Goal: Answer question/provide support: Share knowledge or assist other users

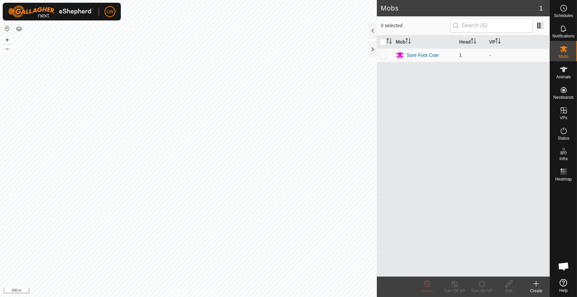
click at [539, 286] on icon at bounding box center [536, 283] width 8 height 8
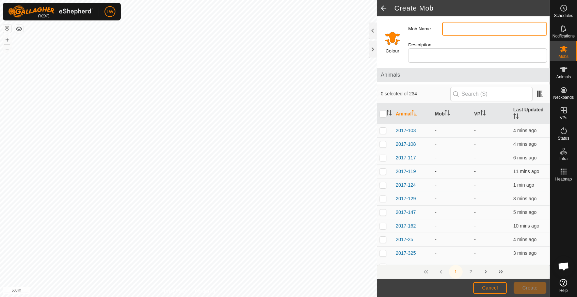
click at [461, 31] on input "Mob Name" at bounding box center [494, 29] width 105 height 14
type input "MA GP1"
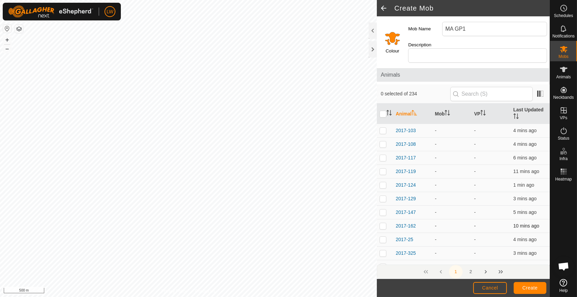
click at [410, 232] on div "Create Mob Colour Mob Name MA GP1 Description Animals 0 selected of 234 Animal …" at bounding box center [275, 148] width 550 height 297
click at [566, 286] on icon at bounding box center [563, 282] width 7 height 7
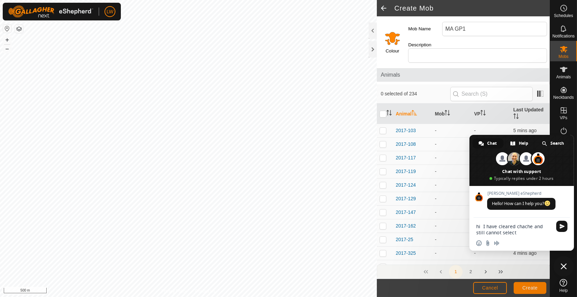
type textarea "hi I have cleared chache and still cannot select cows in the paddock"
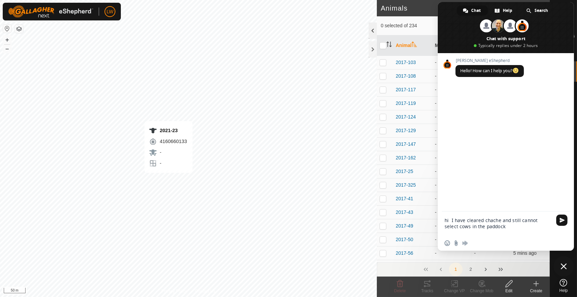
checkbox input "true"
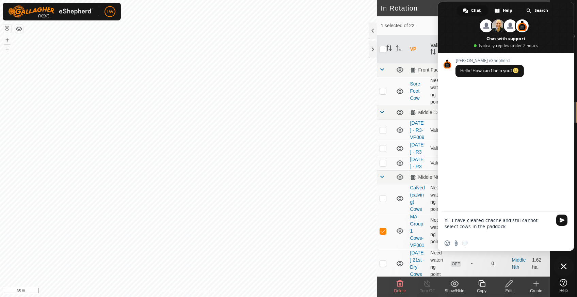
click at [501, 226] on textarea "hi I have cleared chache and still cannot select cows in the paddock" at bounding box center [498, 226] width 108 height 18
type textarea "hi I have cleared chache and still cannot select cows in the paddock with ctrl …"
click at [564, 219] on span "Send" at bounding box center [561, 219] width 5 height 5
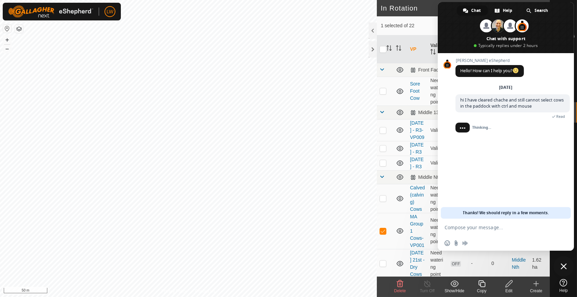
click at [458, 21] on span at bounding box center [506, 27] width 136 height 51
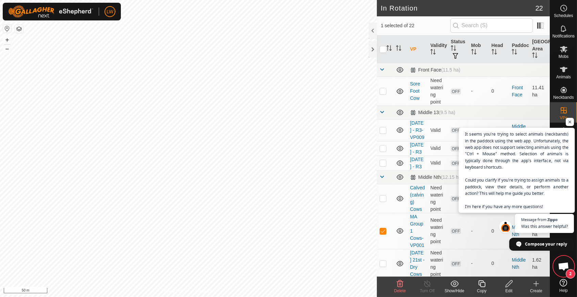
scroll to position [84, 0]
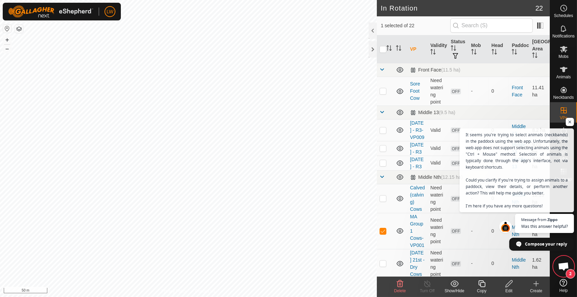
click at [564, 264] on span "Open chat" at bounding box center [563, 267] width 11 height 10
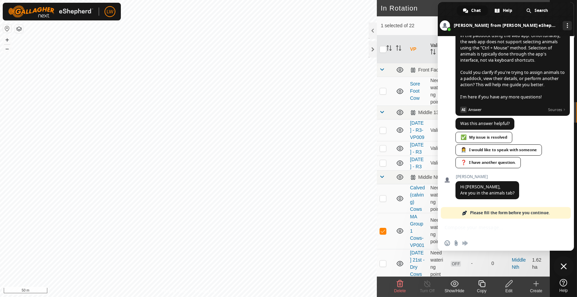
scroll to position [114, 0]
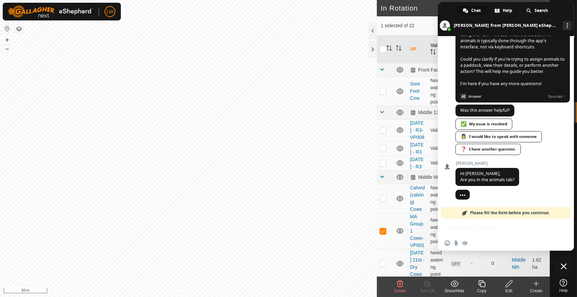
click at [490, 241] on div "Insert an emoji Send a file Audio message" at bounding box center [506, 242] width 136 height 15
click at [478, 245] on div "Insert an emoji Send a file Audio message" at bounding box center [506, 242] width 136 height 15
click at [480, 243] on div "Insert an emoji Send a file Audio message" at bounding box center [506, 242] width 136 height 15
click at [500, 238] on div "Insert an emoji Send a file Audio message" at bounding box center [506, 242] width 136 height 15
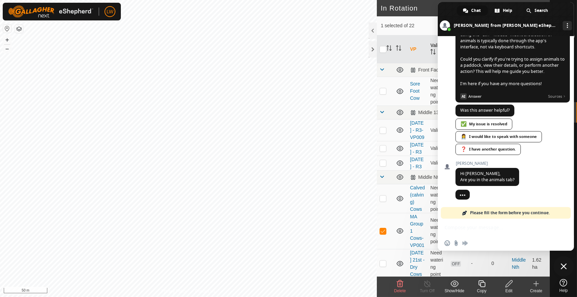
drag, startPoint x: 520, startPoint y: 237, endPoint x: 517, endPoint y: 241, distance: 5.1
click at [520, 238] on div "Insert an emoji Send a file Audio message" at bounding box center [506, 242] width 136 height 15
click at [512, 243] on div "Insert an emoji Send a file Audio message" at bounding box center [506, 242] width 136 height 15
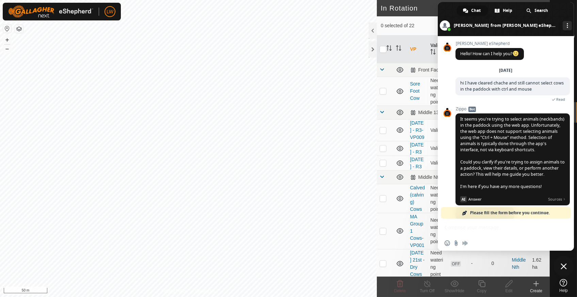
scroll to position [114, 0]
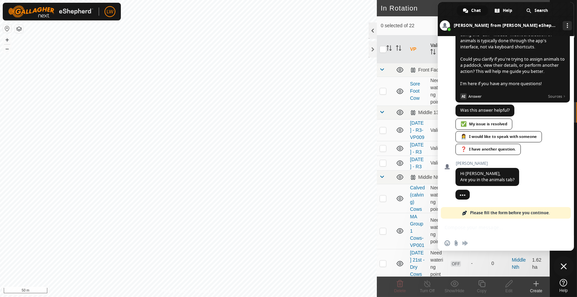
click at [371, 30] on div at bounding box center [373, 30] width 8 height 16
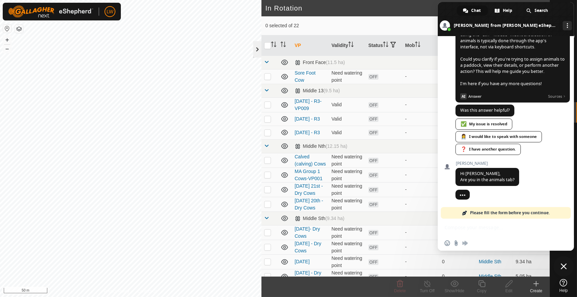
click at [258, 47] on div at bounding box center [257, 49] width 8 height 16
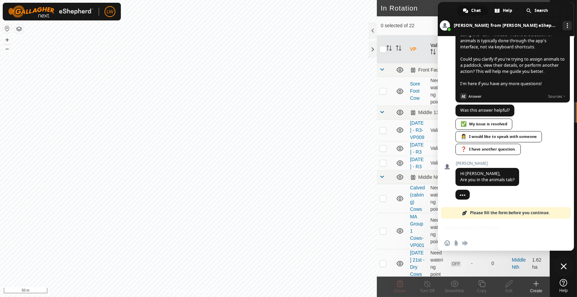
click at [559, 266] on span "Close chat" at bounding box center [563, 266] width 20 height 20
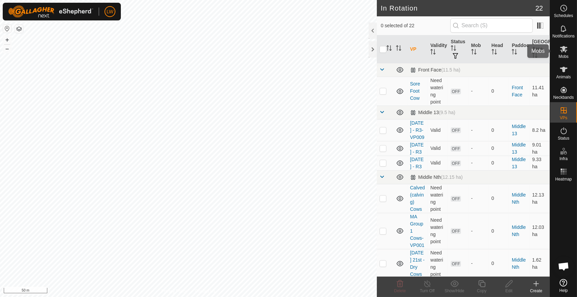
click at [568, 52] on es-mob-svg-icon at bounding box center [563, 49] width 12 height 11
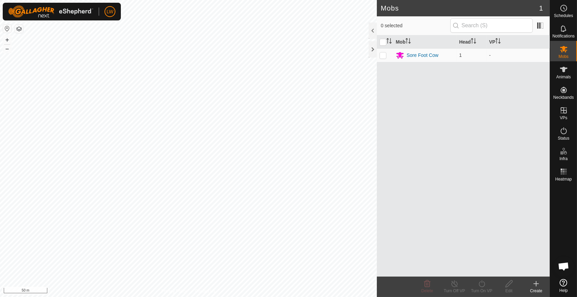
click at [563, 283] on icon at bounding box center [563, 282] width 7 height 7
click at [564, 283] on icon at bounding box center [563, 282] width 7 height 7
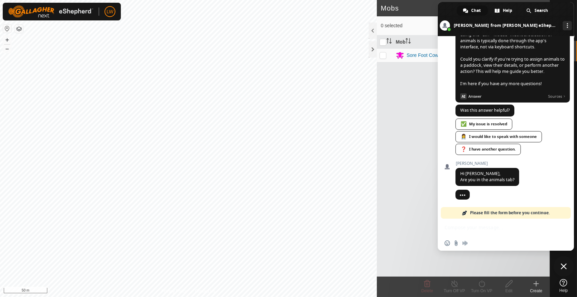
click at [484, 243] on div "Insert an emoji Send a file Audio message" at bounding box center [506, 242] width 136 height 15
click at [494, 243] on div "Insert an emoji Send a file Audio message" at bounding box center [506, 242] width 136 height 15
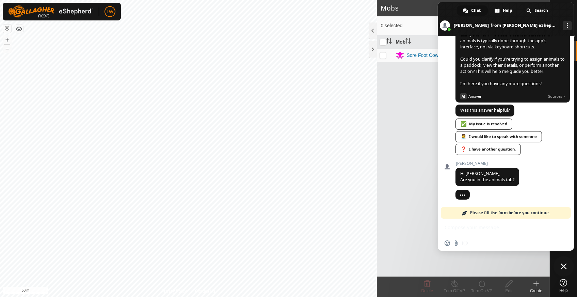
click at [494, 243] on div "Insert an emoji Send a file Audio message" at bounding box center [506, 242] width 136 height 15
click at [499, 213] on span "Please fill the form before you continue." at bounding box center [510, 213] width 80 height 12
click at [466, 210] on div "Please fill the form before you continue." at bounding box center [506, 213] width 130 height 12
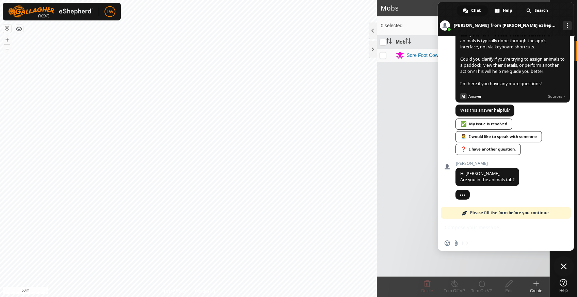
click at [465, 210] on div "Please fill the form before you continue." at bounding box center [506, 213] width 130 height 12
click at [466, 210] on div "Please fill the form before you continue." at bounding box center [506, 213] width 130 height 12
click at [467, 212] on div "Please fill the form before you continue." at bounding box center [506, 213] width 130 height 12
click at [468, 215] on div "Please fill the form before you continue." at bounding box center [506, 213] width 130 height 12
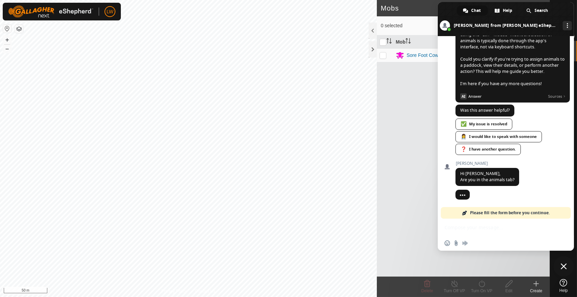
click at [468, 215] on div "Please fill the form before you continue." at bounding box center [506, 213] width 130 height 12
click at [479, 209] on span "Please fill the form before you continue." at bounding box center [510, 213] width 80 height 12
click at [481, 210] on span "Please fill the form before you continue." at bounding box center [510, 213] width 80 height 12
drag, startPoint x: 481, startPoint y: 210, endPoint x: 483, endPoint y: 213, distance: 4.0
click at [483, 213] on span "Please fill the form before you continue." at bounding box center [510, 213] width 80 height 12
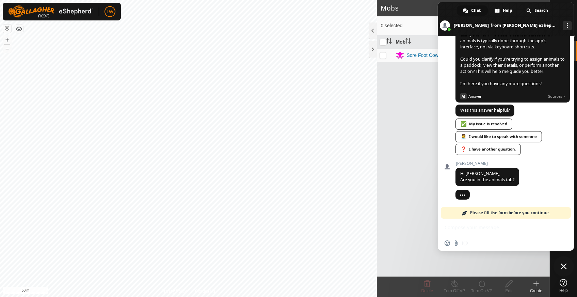
click at [483, 213] on span "Please fill the form before you continue." at bounding box center [510, 213] width 80 height 12
click at [483, 215] on span "Please fill the form before you continue." at bounding box center [510, 213] width 80 height 12
click at [509, 211] on span "Please fill the form before you continue." at bounding box center [510, 213] width 80 height 12
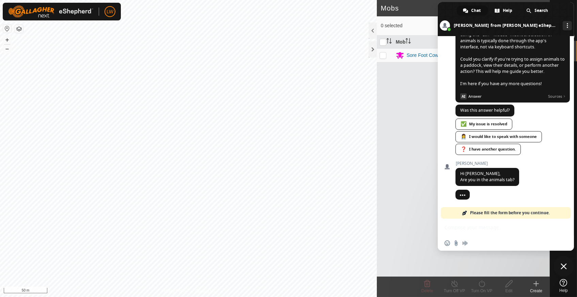
click at [509, 211] on span "Please fill the form before you continue." at bounding box center [510, 213] width 80 height 12
click at [507, 245] on div "Insert an emoji Send a file Audio message" at bounding box center [506, 242] width 136 height 15
click at [507, 243] on div "Insert an emoji Send a file Audio message" at bounding box center [506, 242] width 136 height 15
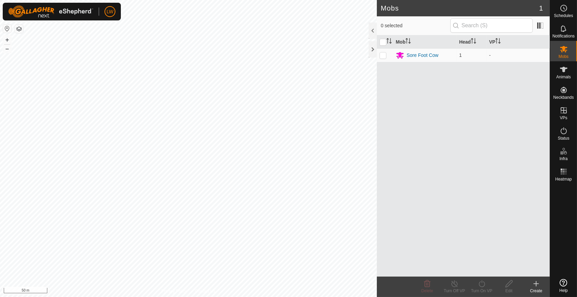
click at [563, 286] on icon at bounding box center [563, 282] width 7 height 7
click at [562, 73] on icon at bounding box center [563, 69] width 8 height 8
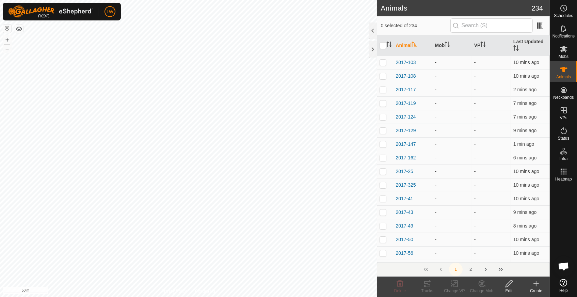
click at [540, 285] on create-svg-icon at bounding box center [535, 283] width 27 height 8
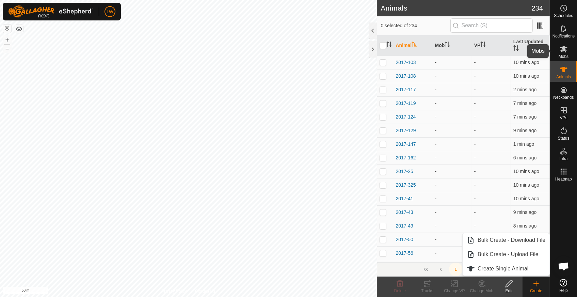
click at [564, 49] on icon at bounding box center [563, 49] width 7 height 6
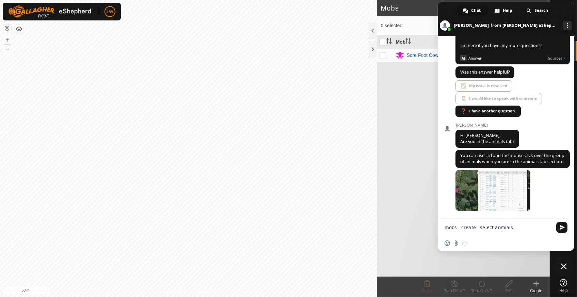
type textarea "mobs tab - create - select anmials"
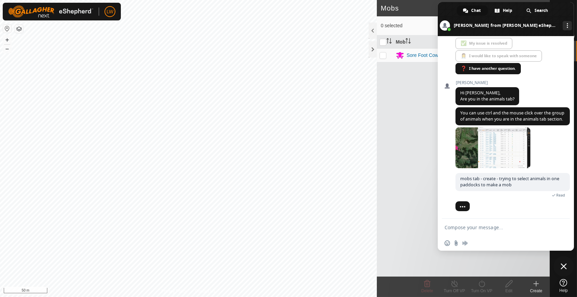
scroll to position [196, 0]
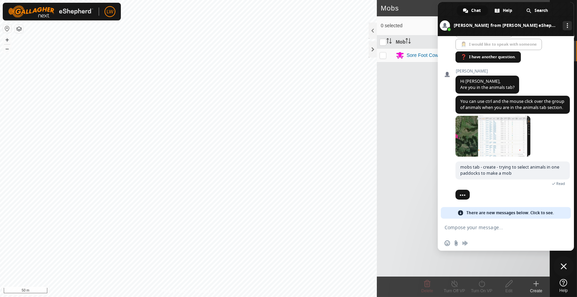
click at [563, 265] on span "Close chat" at bounding box center [563, 266] width 6 height 6
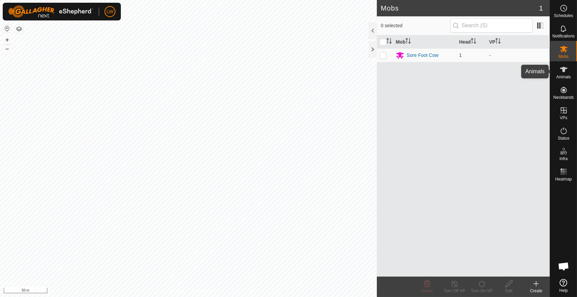
click at [563, 67] on icon at bounding box center [563, 69] width 7 height 5
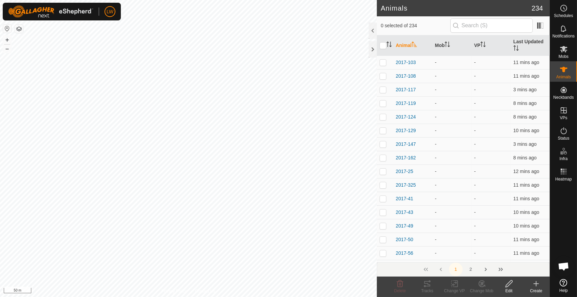
click at [536, 288] on div "Create" at bounding box center [535, 291] width 27 height 6
checkbox input "true"
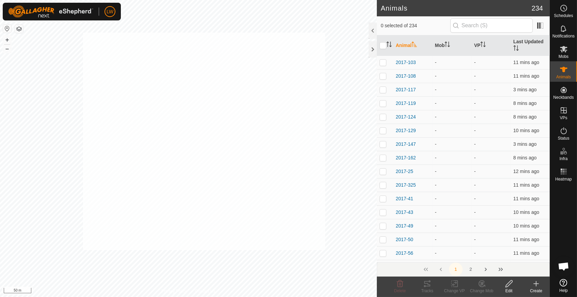
checkbox input "true"
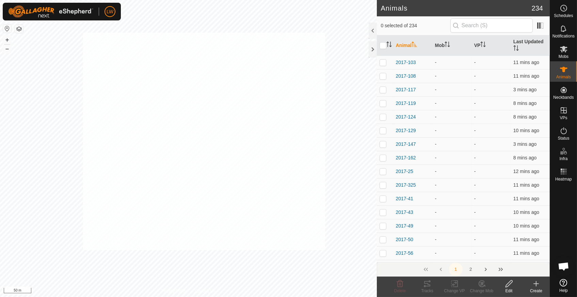
checkbox input "true"
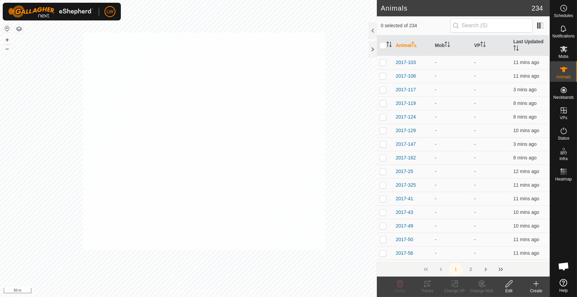
checkbox input "true"
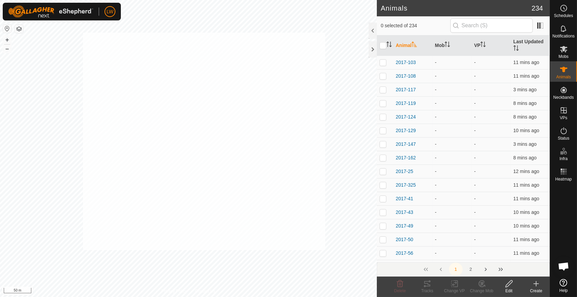
checkbox input "true"
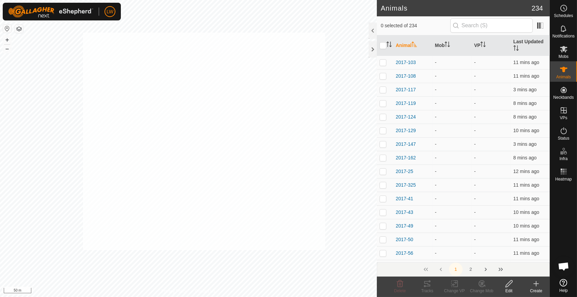
checkbox input "true"
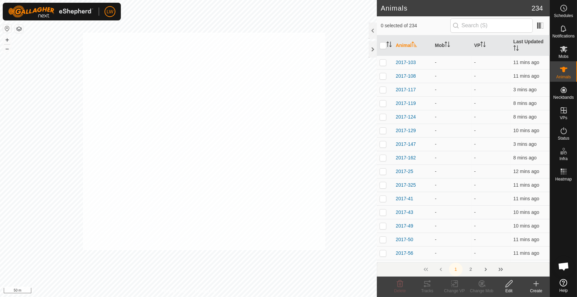
checkbox input "true"
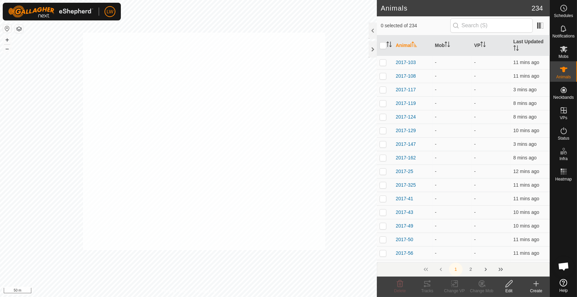
checkbox input "true"
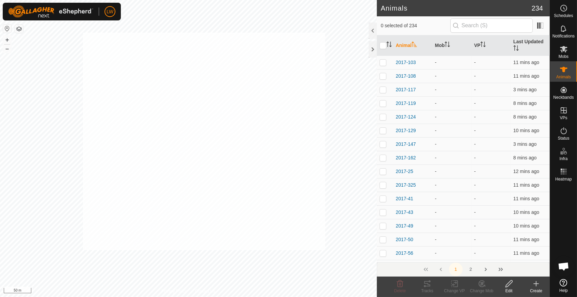
checkbox input "true"
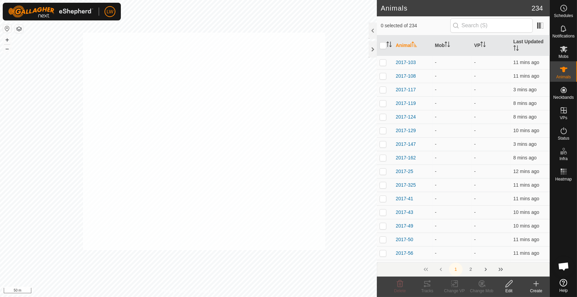
checkbox input "true"
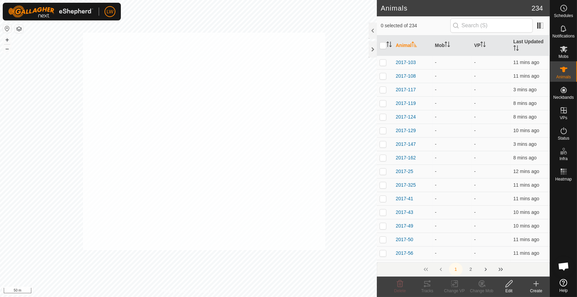
checkbox input "true"
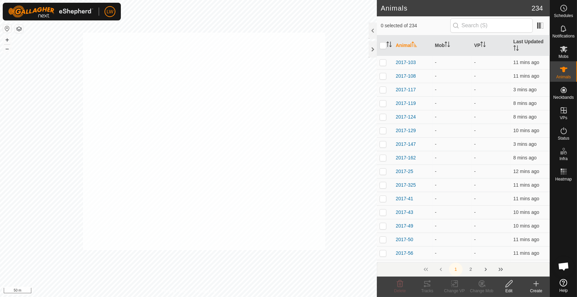
checkbox input "true"
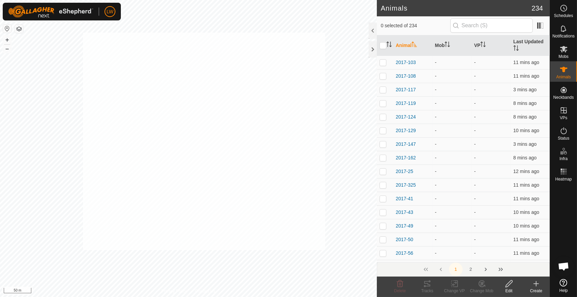
checkbox input "true"
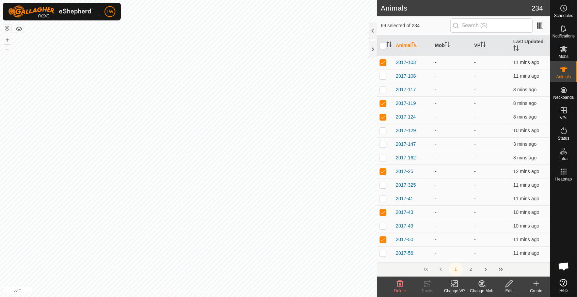
click at [536, 286] on icon at bounding box center [536, 283] width 0 height 5
click at [480, 286] on icon at bounding box center [481, 283] width 6 height 6
click at [490, 254] on link "Choose Mob..." at bounding box center [501, 254] width 67 height 14
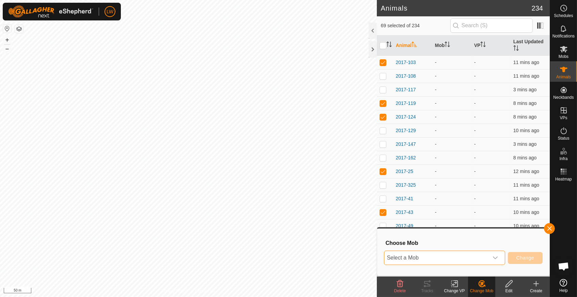
click at [481, 254] on span "Select a Mob" at bounding box center [436, 258] width 104 height 14
type input "D"
type input "M"
click at [548, 227] on button "button" at bounding box center [549, 228] width 11 height 11
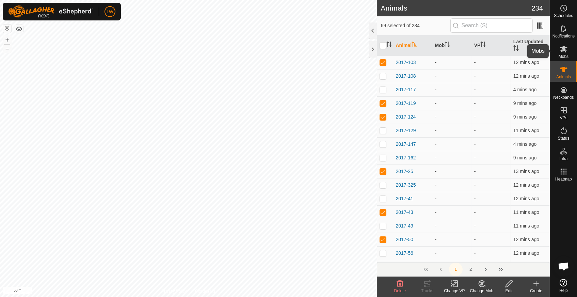
click at [560, 49] on icon at bounding box center [563, 49] width 8 height 8
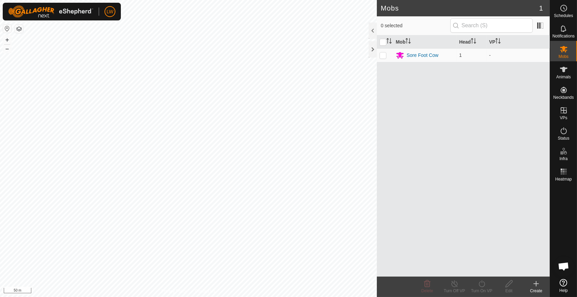
click at [538, 288] on div "Create" at bounding box center [535, 291] width 27 height 6
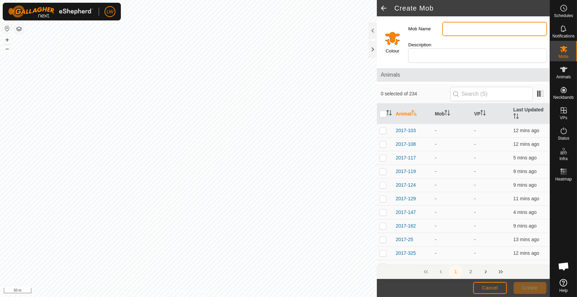
click at [453, 31] on input "Mob Name" at bounding box center [494, 29] width 105 height 14
type input "MA GP1"
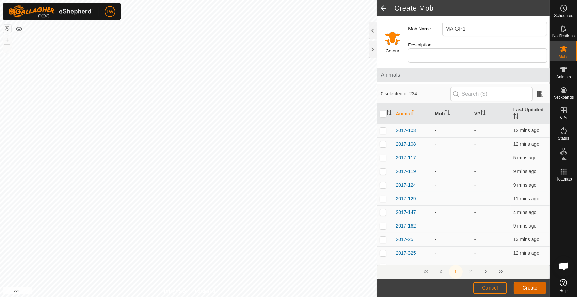
click at [526, 286] on span "Create" at bounding box center [529, 287] width 15 height 5
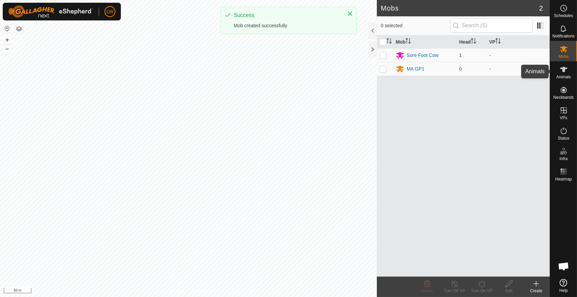
click at [565, 71] on icon at bounding box center [563, 69] width 8 height 8
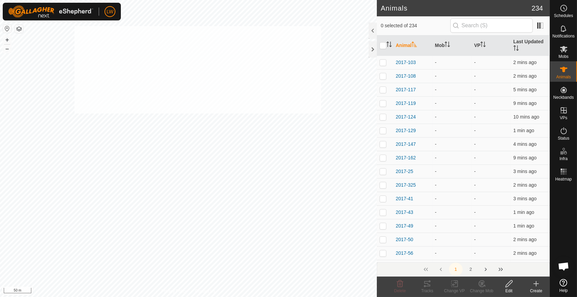
checkbox input "true"
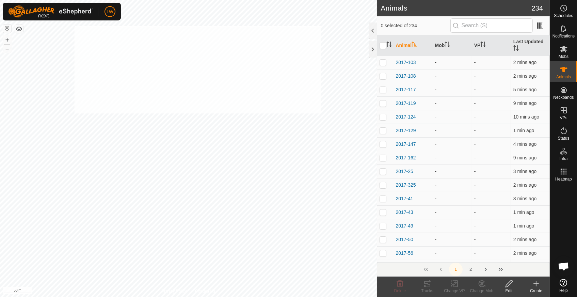
checkbox input "true"
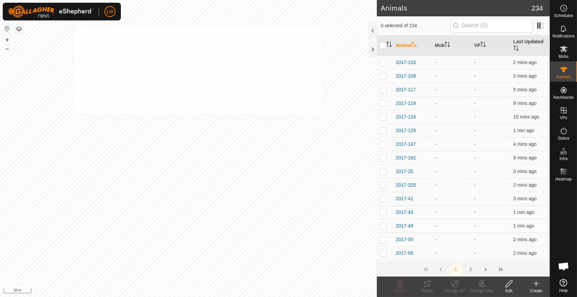
checkbox input "true"
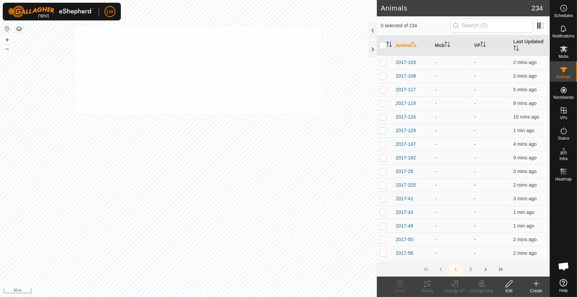
checkbox input "true"
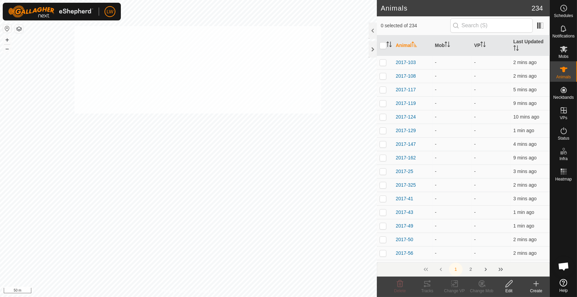
checkbox input "true"
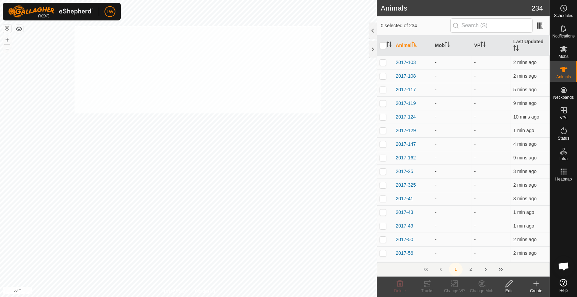
checkbox input "true"
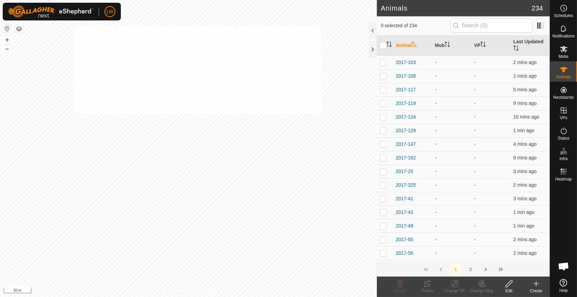
checkbox input "true"
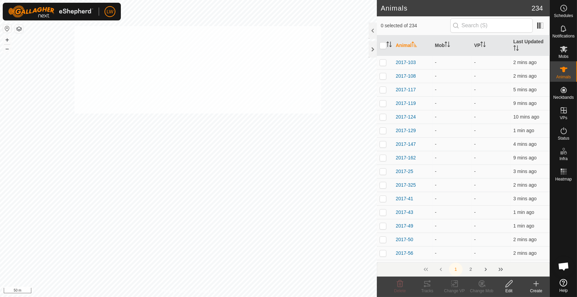
checkbox input "true"
click at [398, 288] on div "Delete" at bounding box center [399, 291] width 27 height 6
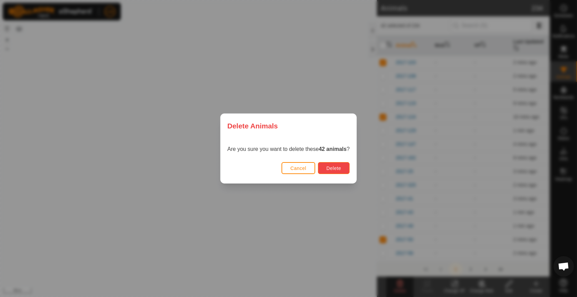
click at [335, 167] on span "Delete" at bounding box center [333, 167] width 15 height 5
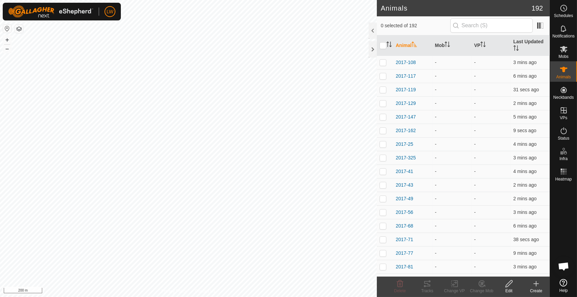
scroll to position [196, 0]
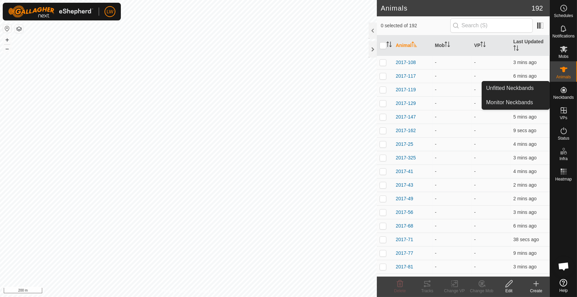
click at [566, 93] on icon at bounding box center [563, 90] width 8 height 8
click at [531, 85] on link "Unfitted Neckbands" at bounding box center [515, 88] width 67 height 14
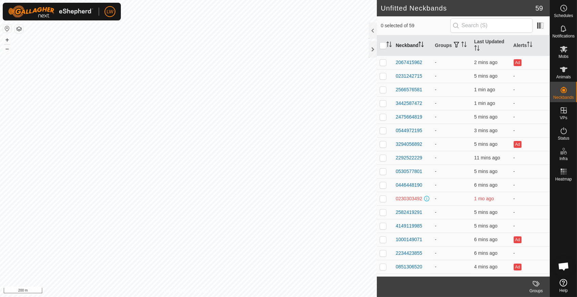
click at [421, 43] on icon "Activate to sort" at bounding box center [420, 42] width 2 height 1
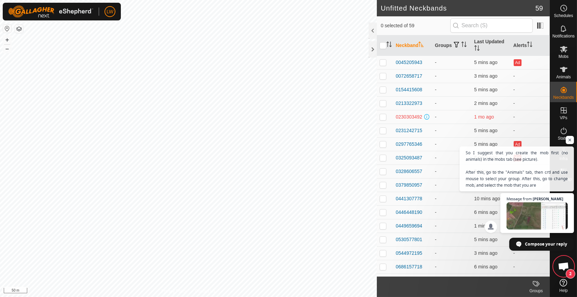
click at [567, 264] on span "Open chat" at bounding box center [563, 267] width 11 height 10
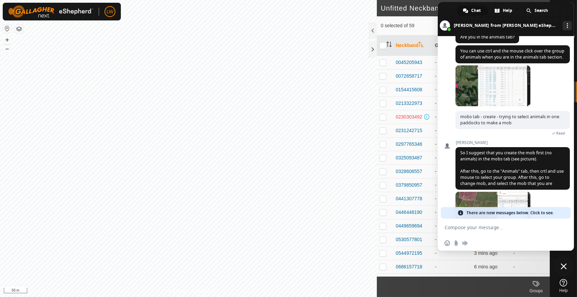
scroll to position [293, 0]
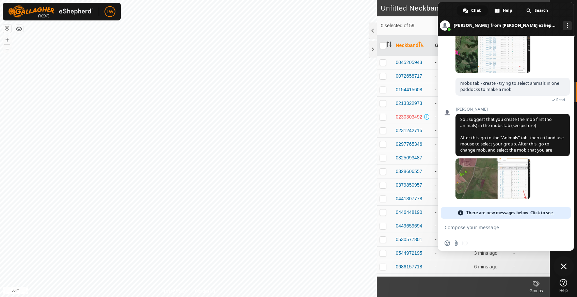
click at [455, 225] on textarea "Compose your message..." at bounding box center [498, 227] width 108 height 6
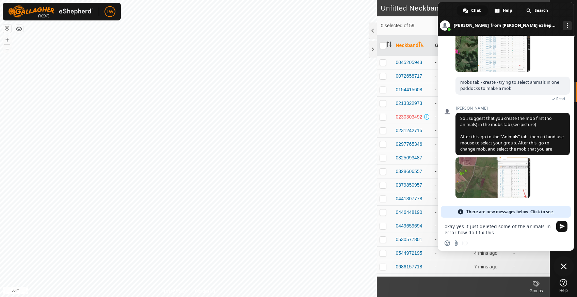
type textarea "okay yes it just deleted some of the animals in error how do I fix this"
click at [559, 225] on span "Send" at bounding box center [561, 226] width 5 height 5
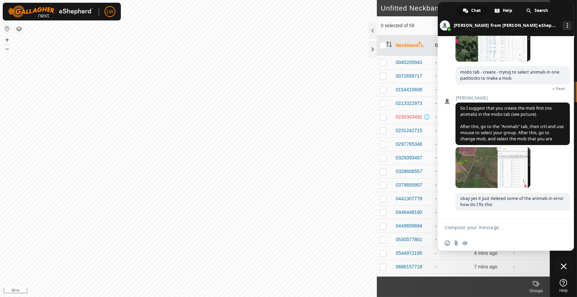
scroll to position [305, 0]
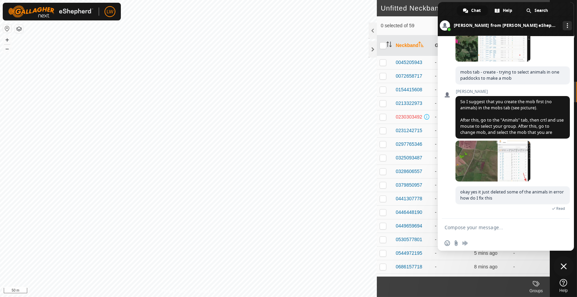
click at [561, 268] on span "Close chat" at bounding box center [563, 266] width 6 height 6
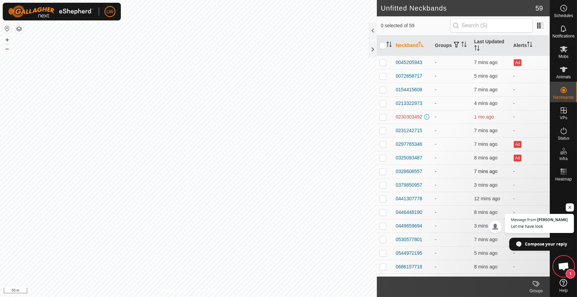
scroll to position [313, 0]
click at [564, 270] on span "Open chat" at bounding box center [563, 267] width 11 height 10
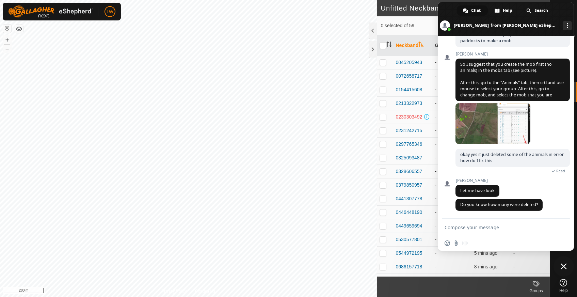
scroll to position [343, 0]
click at [452, 224] on form at bounding box center [498, 227] width 108 height 18
click at [451, 226] on textarea "Compose your message..." at bounding box center [498, 227] width 108 height 6
type textarea "42"
click at [462, 227] on textarea "42" at bounding box center [498, 227] width 108 height 6
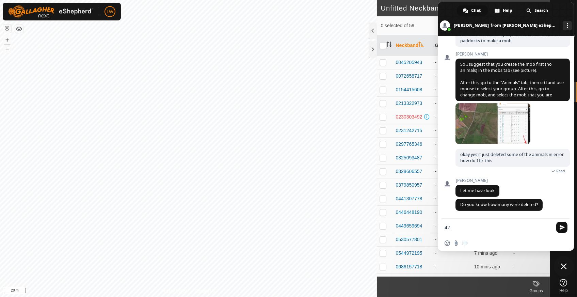
click at [560, 226] on span "Send" at bounding box center [561, 227] width 5 height 5
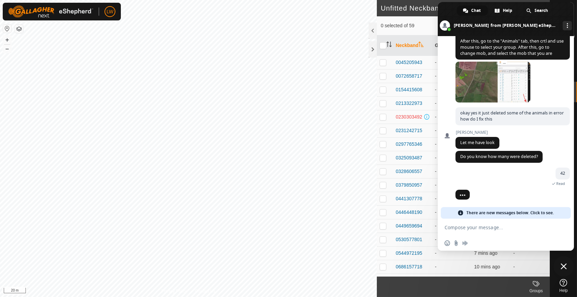
scroll to position [373, 0]
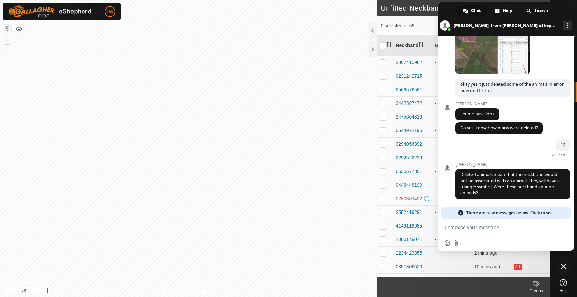
scroll to position [403, 0]
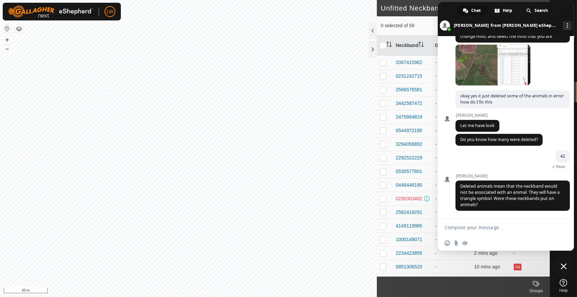
click at [468, 228] on textarea "Compose your message..." at bounding box center [498, 227] width 108 height 6
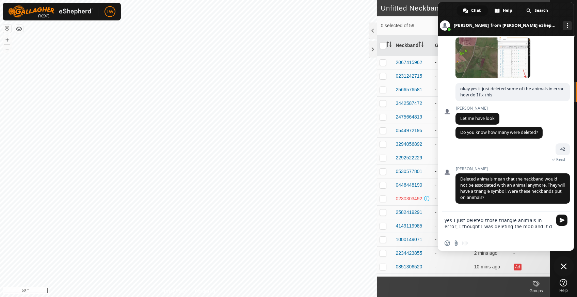
scroll to position [410, 0]
type textarea "yes I just deleted those triangle animals in error, I thought I was deleting th…"
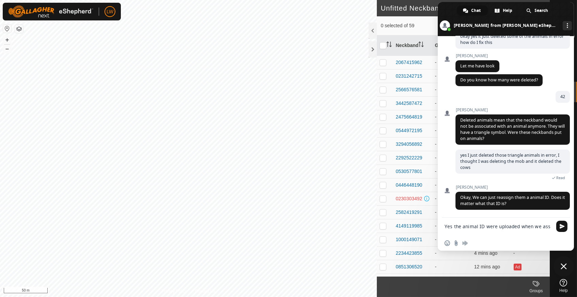
scroll to position [464, 0]
type textarea "Yes the animal ID were uploaded when we assigned the collars and I sent the fil…"
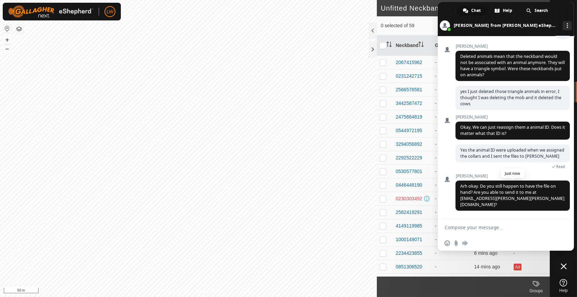
scroll to position [523, 0]
type textarea "Okay will send"
drag, startPoint x: 459, startPoint y: 204, endPoint x: 523, endPoint y: 205, distance: 64.0
click at [523, 205] on span "Arh okay. Do you still happen to have the file on hand? Are you able to send it…" at bounding box center [512, 195] width 114 height 30
copy span "natasha.jaques@gallagher.com"
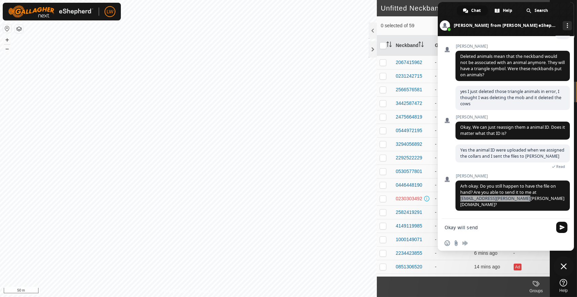
click at [564, 228] on span "Send" at bounding box center [561, 227] width 5 height 5
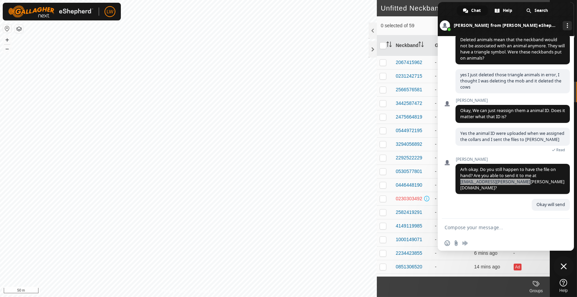
scroll to position [540, 0]
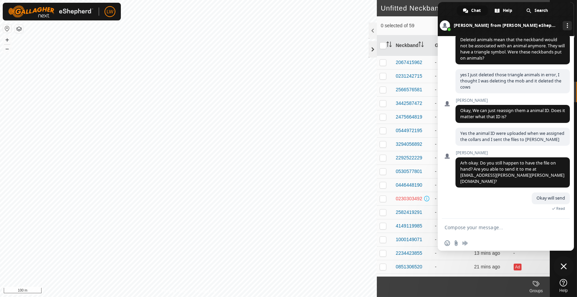
click at [373, 47] on div at bounding box center [373, 49] width 8 height 16
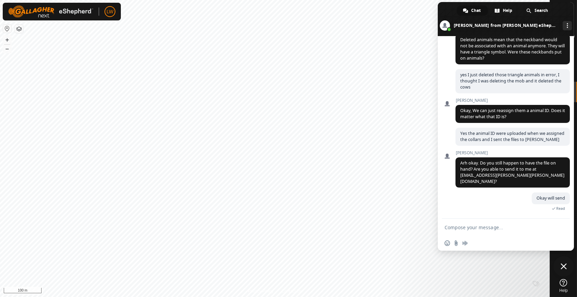
click at [562, 266] on span "Close chat" at bounding box center [563, 266] width 6 height 6
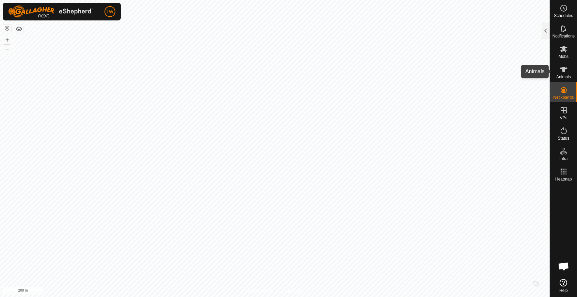
click at [562, 69] on icon at bounding box center [563, 69] width 7 height 5
checkbox input "true"
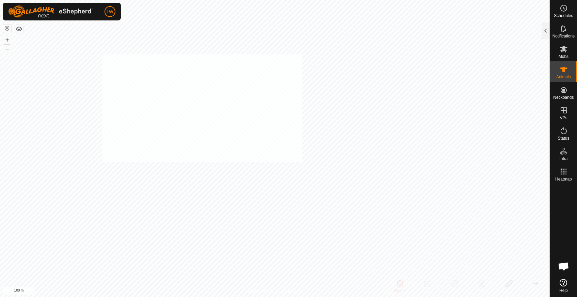
checkbox input "true"
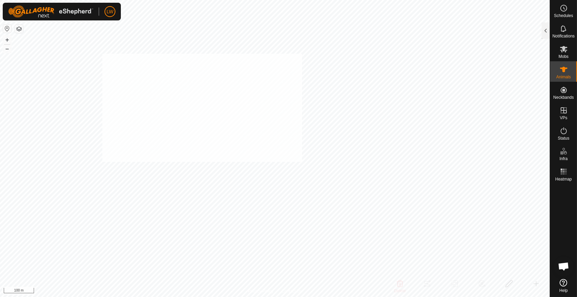
checkbox input "true"
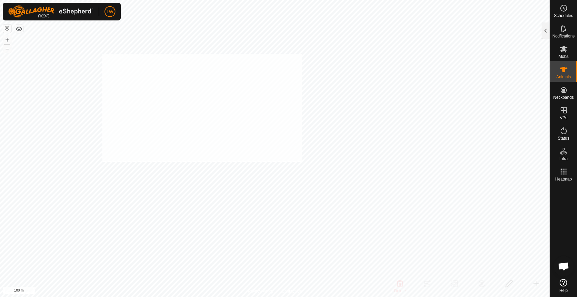
checkbox input "true"
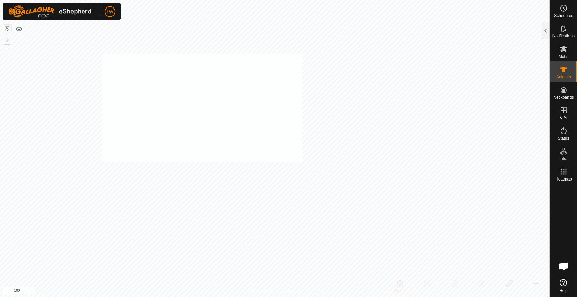
checkbox input "true"
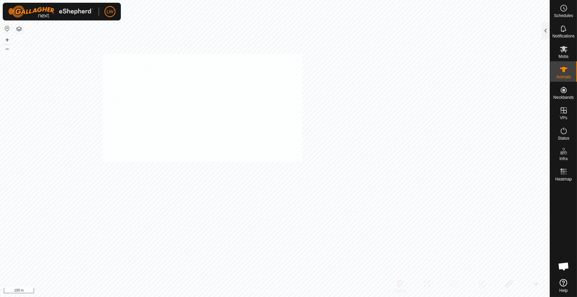
checkbox input "true"
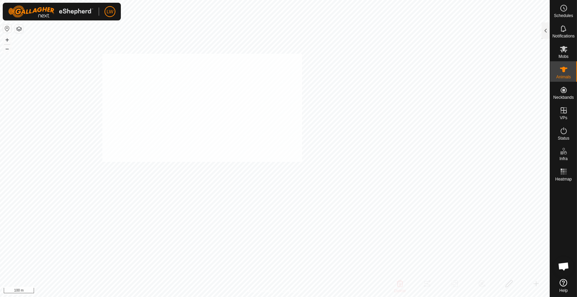
checkbox input "true"
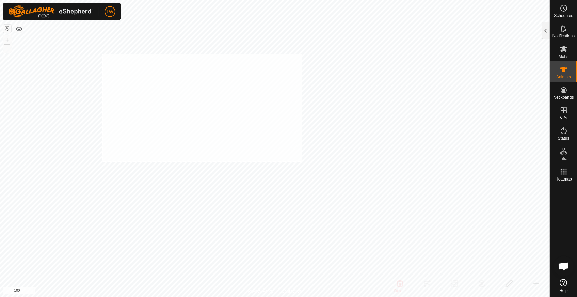
checkbox input "true"
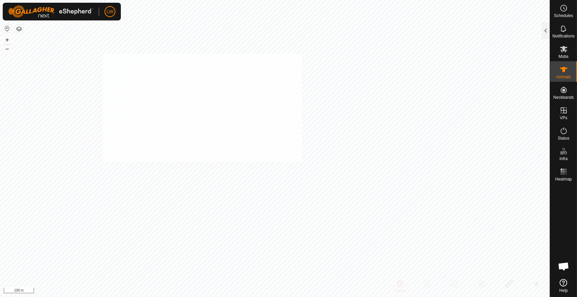
checkbox input "true"
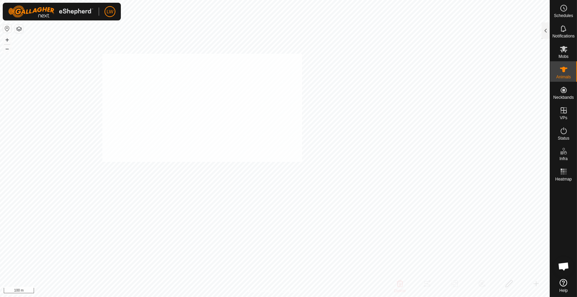
checkbox input "true"
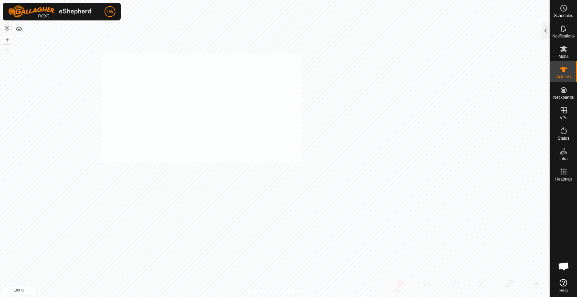
checkbox input "true"
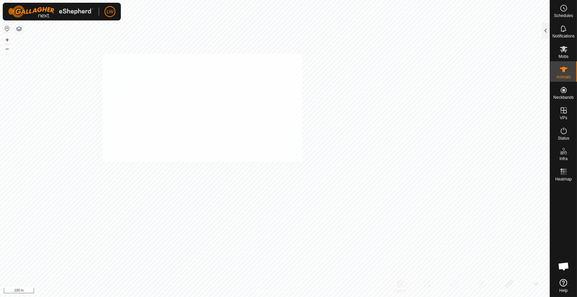
checkbox input "true"
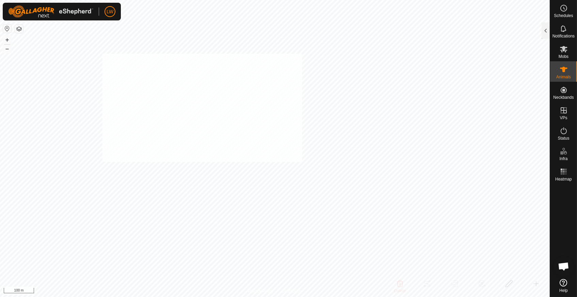
checkbox input "true"
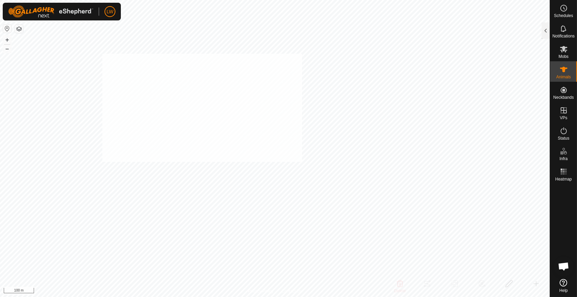
checkbox input "true"
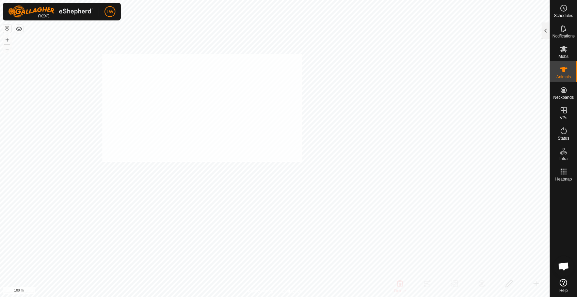
checkbox input "true"
click at [544, 30] on div at bounding box center [545, 30] width 8 height 16
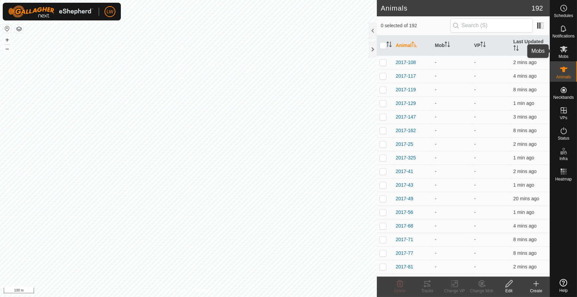
click at [566, 53] on es-mob-svg-icon at bounding box center [563, 49] width 12 height 11
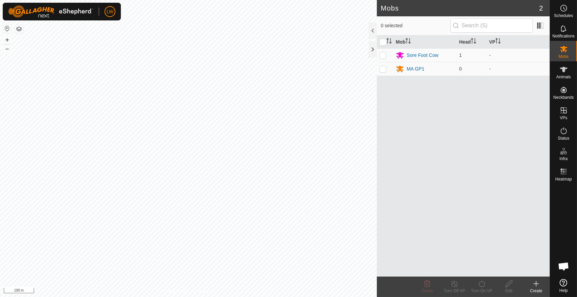
scroll to position [540, 0]
click at [534, 284] on icon at bounding box center [536, 283] width 8 height 8
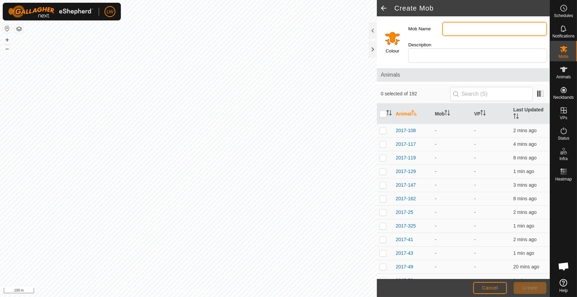
click at [456, 31] on input "Mob Name" at bounding box center [494, 29] width 105 height 14
type input "MA GP2"
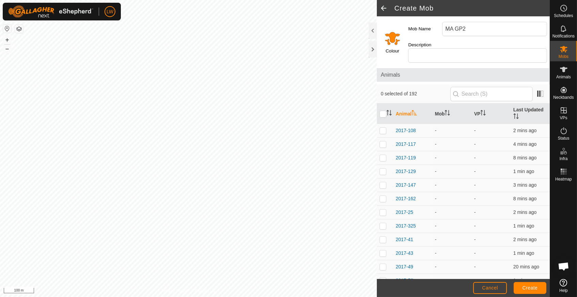
click at [390, 35] on input "Select a color" at bounding box center [392, 38] width 16 height 16
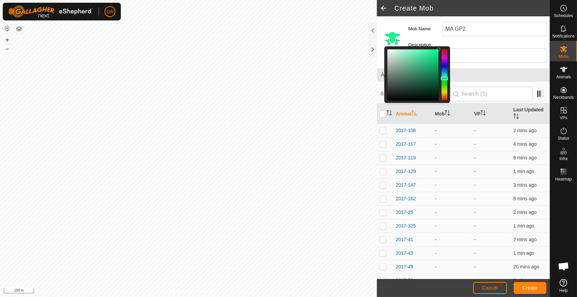
click at [442, 75] on div at bounding box center [444, 74] width 6 height 51
click at [527, 286] on span "Create" at bounding box center [529, 287] width 15 height 5
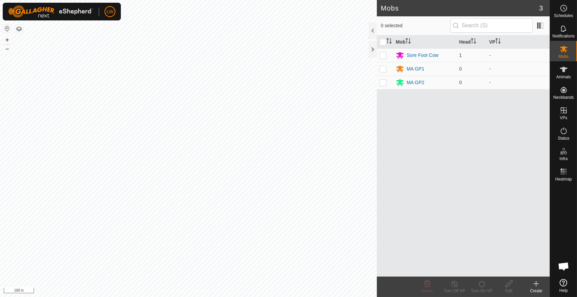
click at [534, 283] on icon at bounding box center [536, 283] width 5 height 0
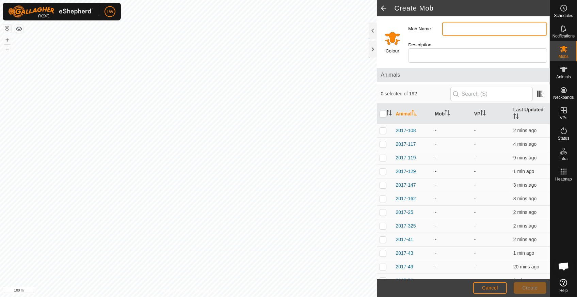
click at [466, 26] on input "Mob Name" at bounding box center [494, 29] width 105 height 14
type input "MA GP3"
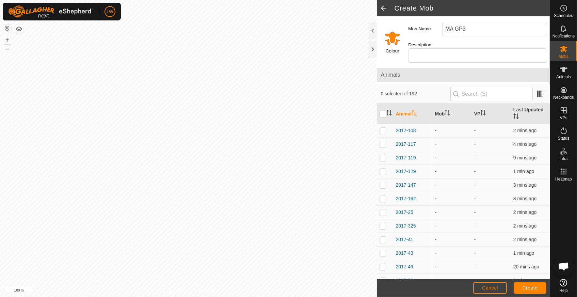
click at [392, 32] on input "Select a color" at bounding box center [392, 38] width 16 height 16
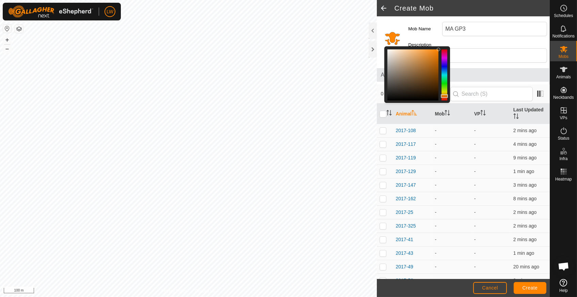
click at [445, 55] on div at bounding box center [444, 74] width 6 height 51
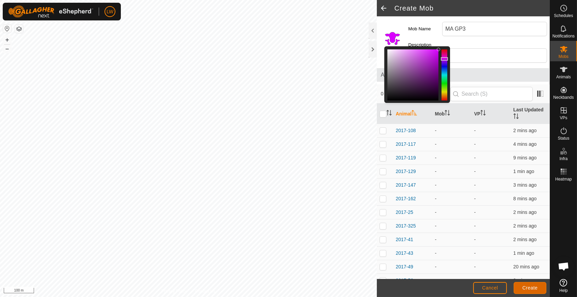
click at [532, 289] on span "Create" at bounding box center [529, 287] width 15 height 5
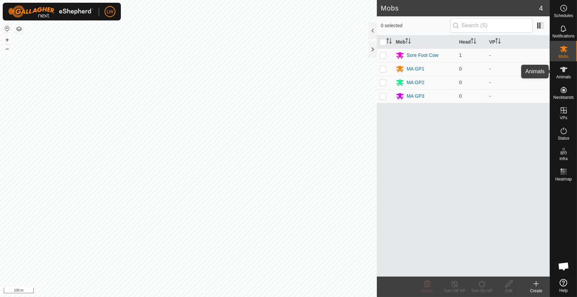
click at [567, 70] on icon at bounding box center [563, 69] width 8 height 8
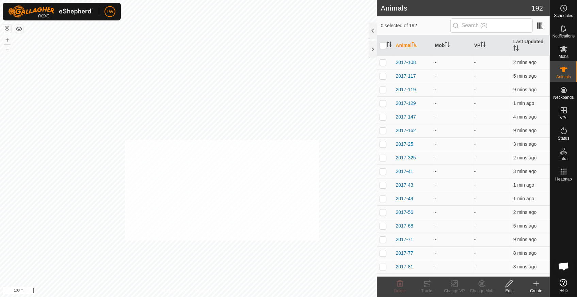
checkbox input "true"
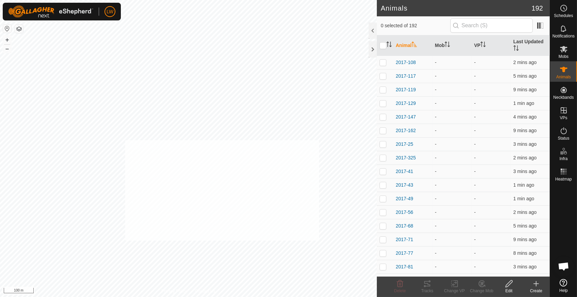
checkbox input "true"
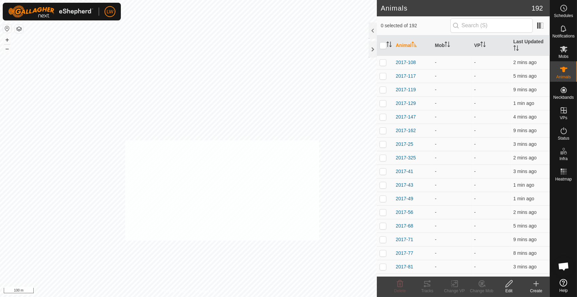
checkbox input "true"
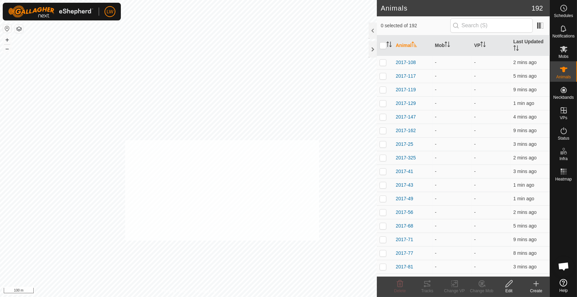
checkbox input "true"
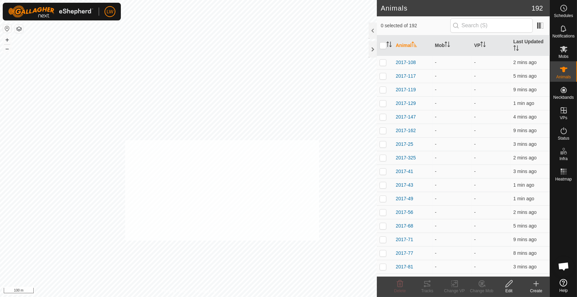
checkbox input "true"
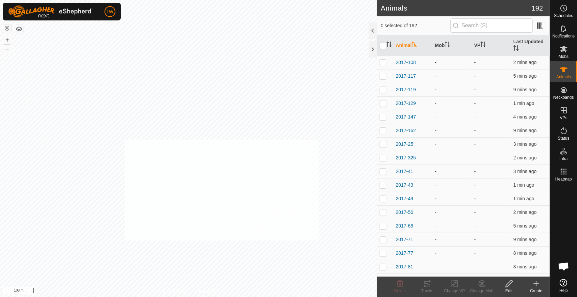
checkbox input "true"
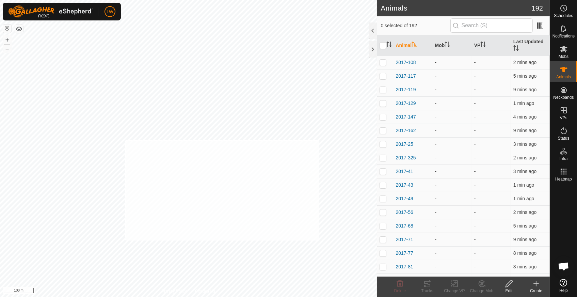
checkbox input "true"
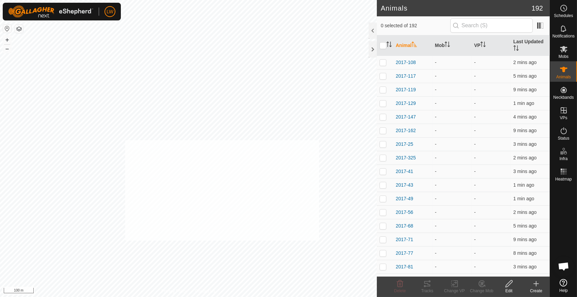
checkbox input "true"
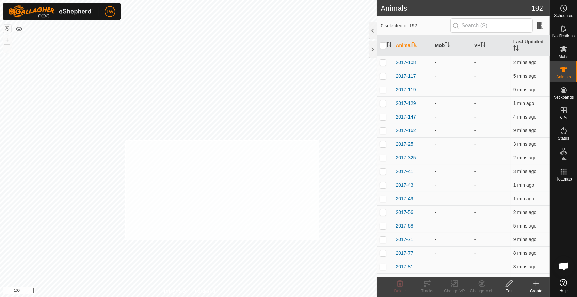
checkbox input "true"
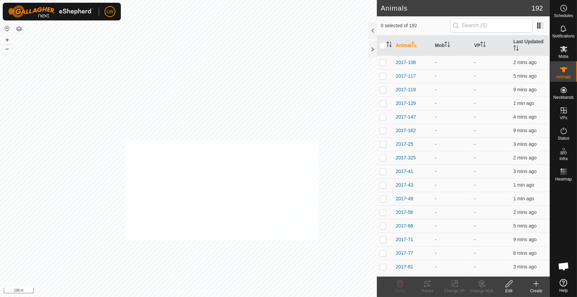
checkbox input "true"
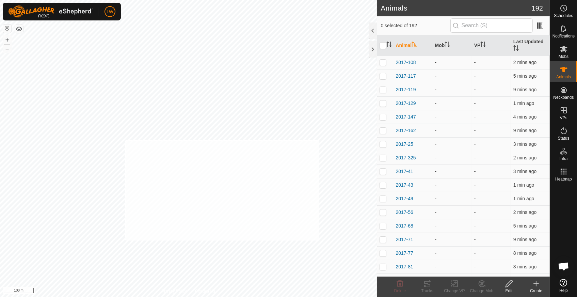
checkbox input "true"
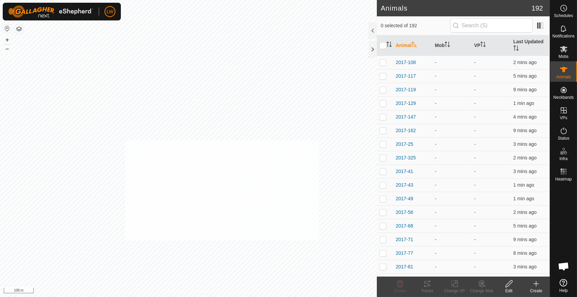
checkbox input "true"
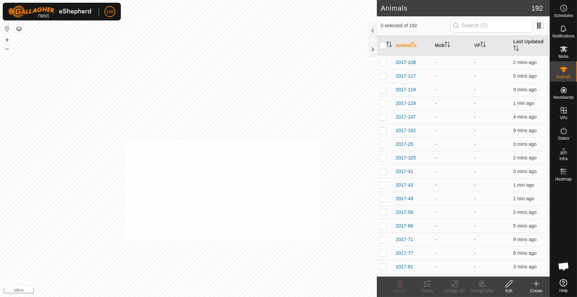
checkbox input "true"
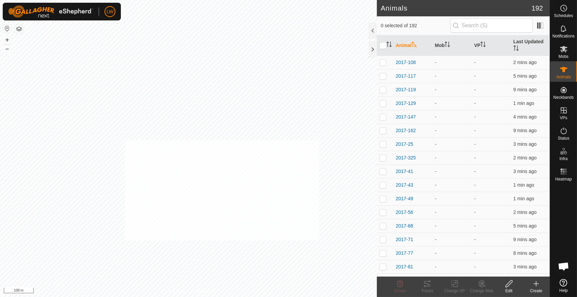
checkbox input "true"
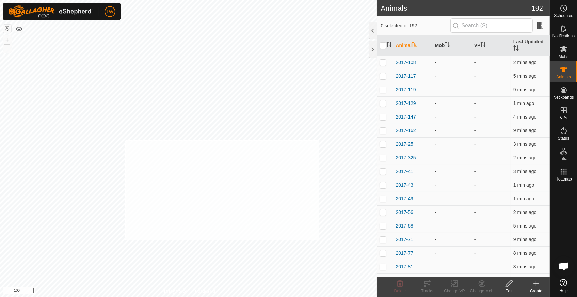
checkbox input "true"
click at [480, 287] on icon at bounding box center [481, 283] width 9 height 8
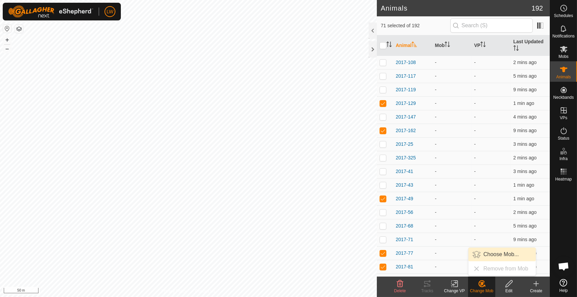
click at [498, 253] on link "Choose Mob..." at bounding box center [501, 254] width 67 height 14
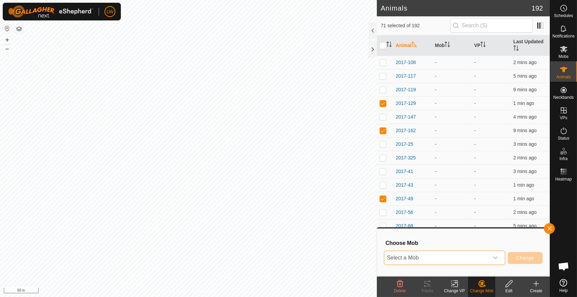
click at [482, 257] on span "Select a Mob" at bounding box center [436, 258] width 104 height 14
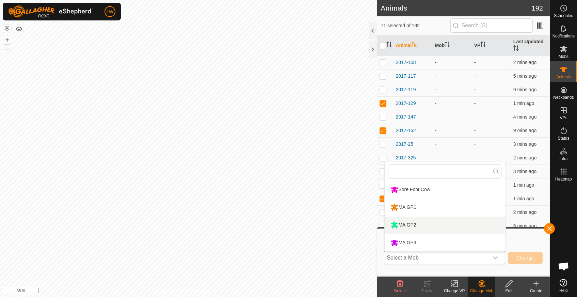
click at [458, 226] on li "MA GP2" at bounding box center [445, 224] width 121 height 17
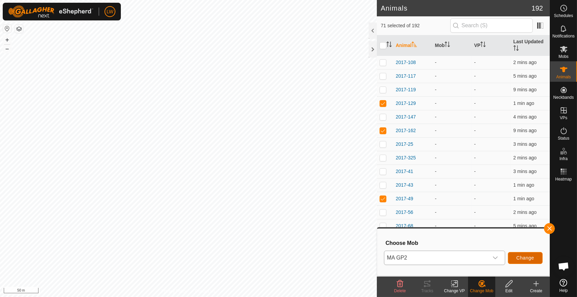
click at [523, 256] on span "Change" at bounding box center [525, 257] width 18 height 5
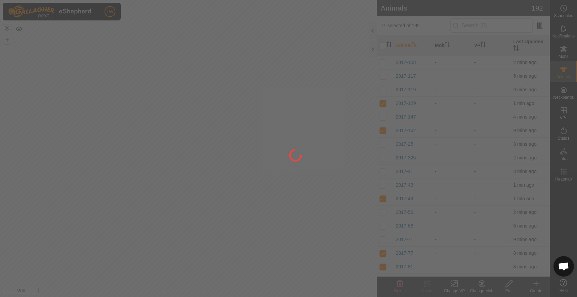
checkbox input "false"
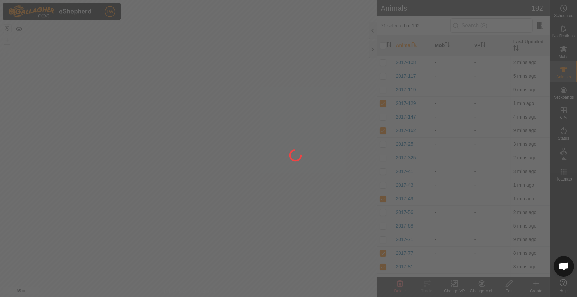
checkbox input "false"
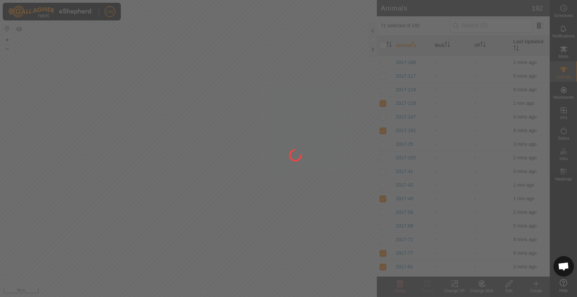
checkbox input "false"
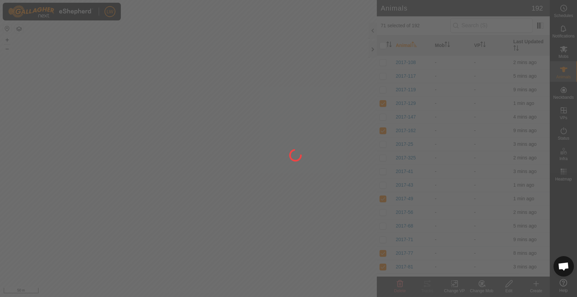
checkbox input "false"
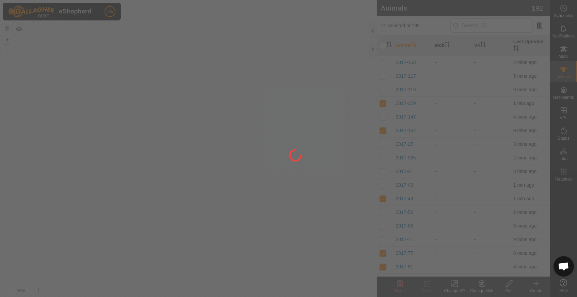
checkbox input "false"
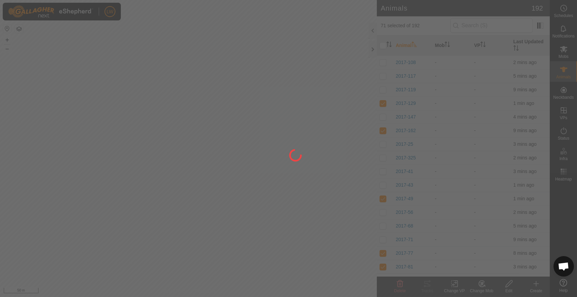
checkbox input "false"
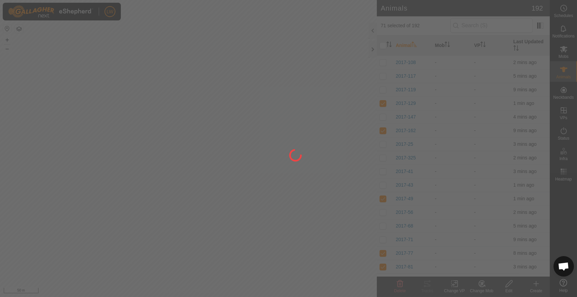
checkbox input "false"
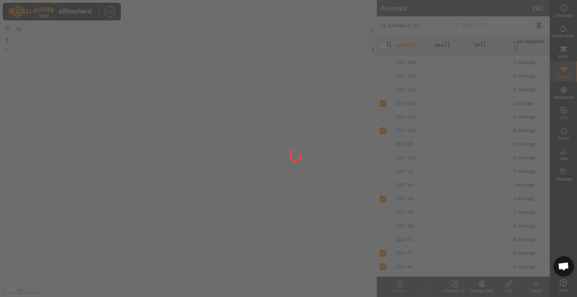
checkbox input "false"
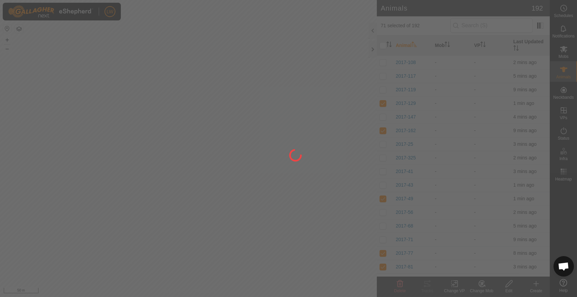
checkbox input "false"
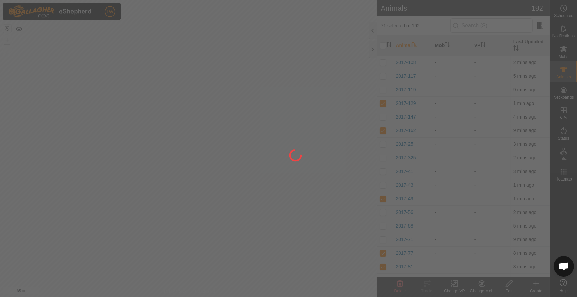
checkbox input "false"
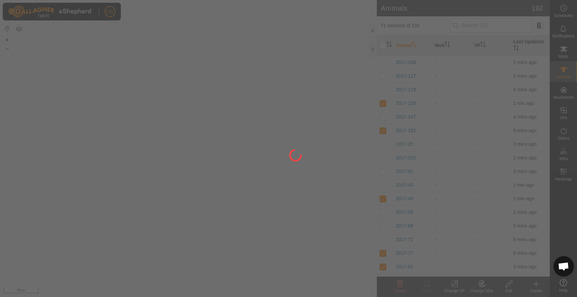
checkbox input "false"
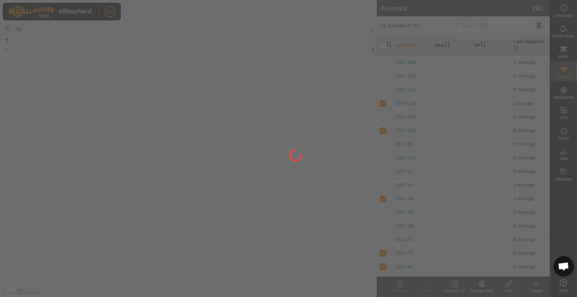
checkbox input "false"
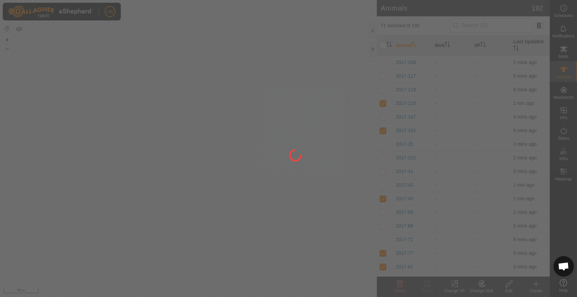
checkbox input "false"
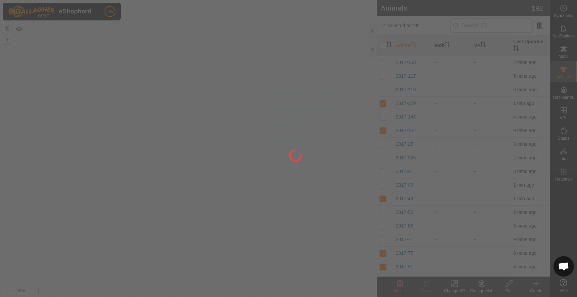
checkbox input "false"
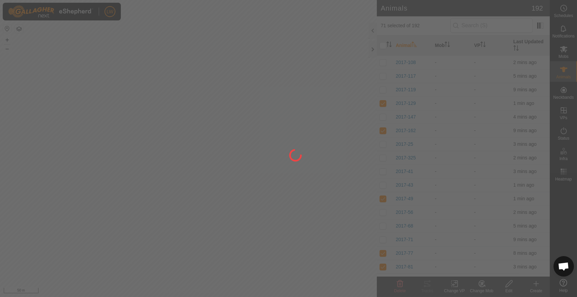
checkbox input "false"
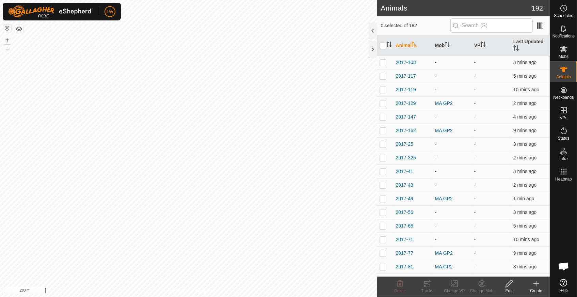
click at [238, 35] on div "LW Schedules Notifications Mobs Animals Neckbands VPs Status Infra Heatmap Help…" at bounding box center [288, 148] width 577 height 297
checkbox input "true"
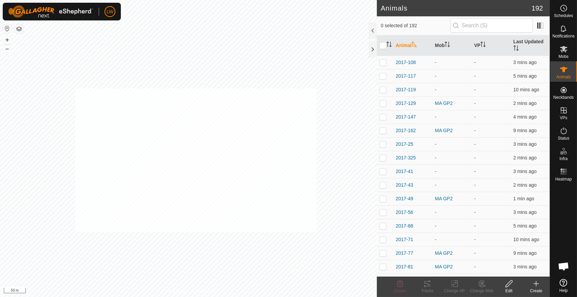
checkbox input "true"
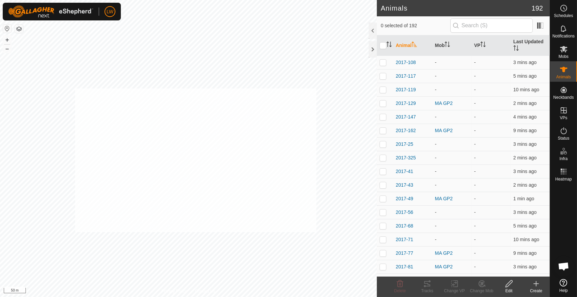
checkbox input "true"
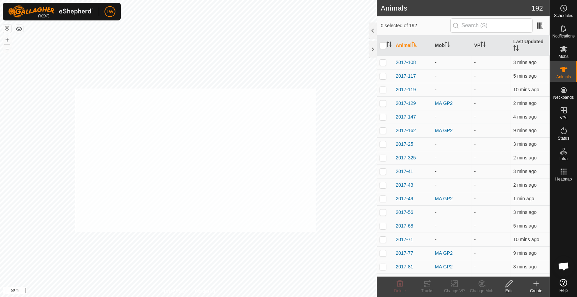
checkbox input "true"
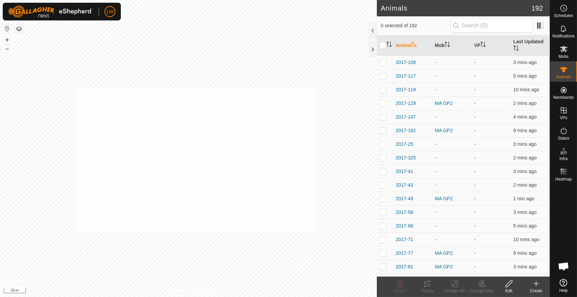
checkbox input "true"
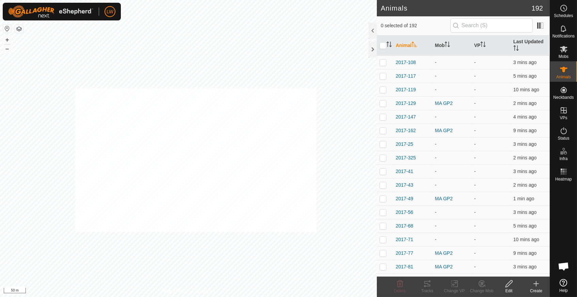
checkbox input "true"
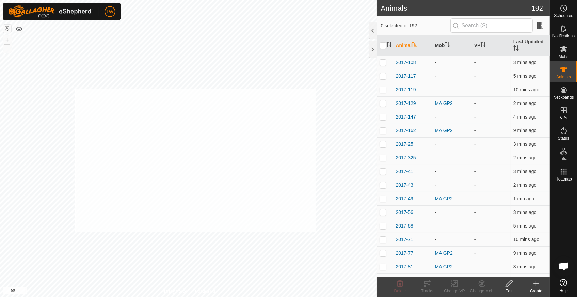
checkbox input "true"
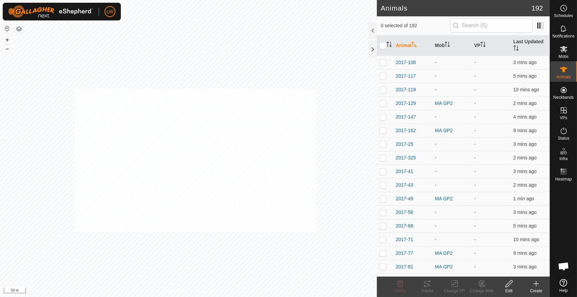
checkbox input "true"
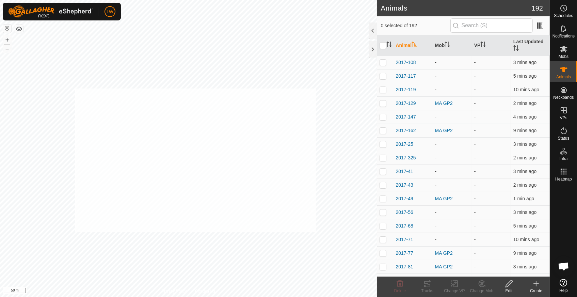
checkbox input "true"
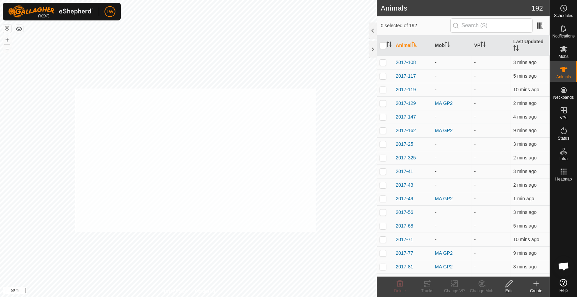
checkbox input "true"
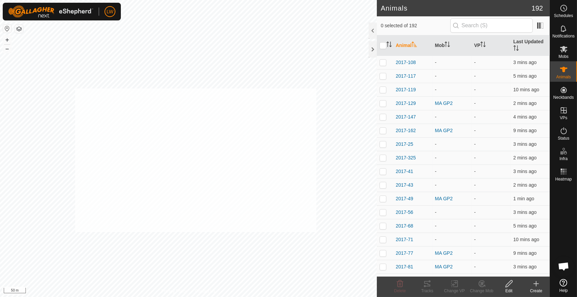
checkbox input "true"
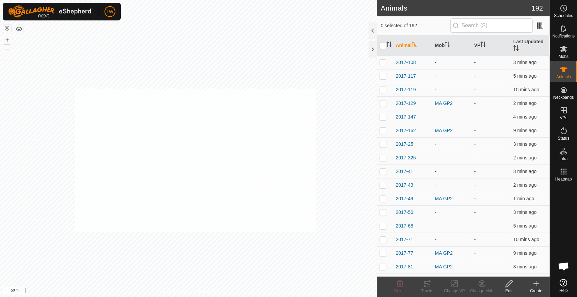
checkbox input "true"
click at [480, 286] on icon at bounding box center [481, 283] width 6 height 6
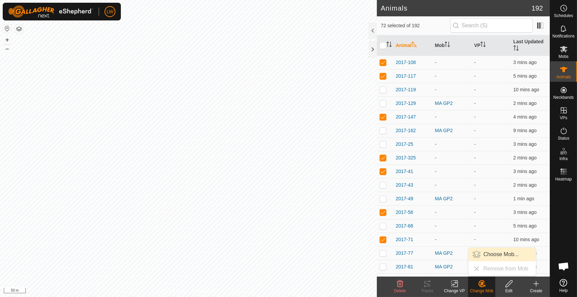
click at [490, 255] on link "Choose Mob..." at bounding box center [501, 254] width 67 height 14
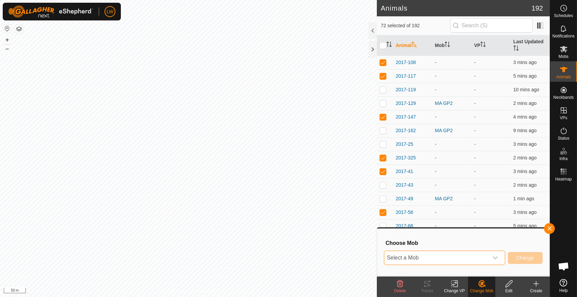
click at [453, 258] on span "Select a Mob" at bounding box center [436, 258] width 104 height 14
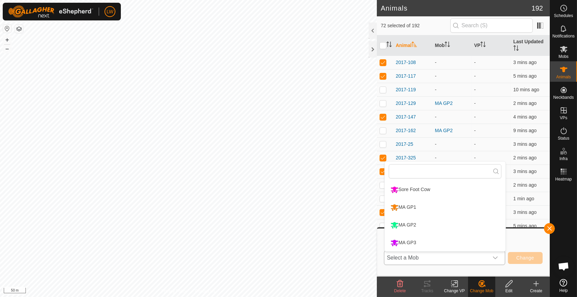
click at [445, 242] on li "MA GP3" at bounding box center [445, 242] width 121 height 17
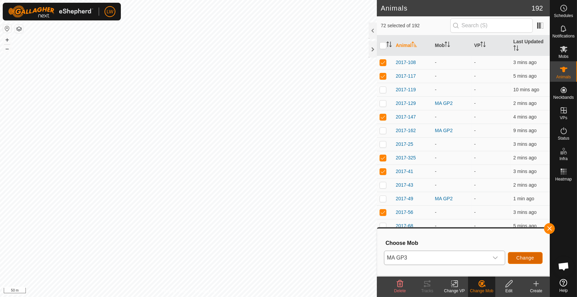
click at [523, 255] on span "Change" at bounding box center [525, 257] width 18 height 5
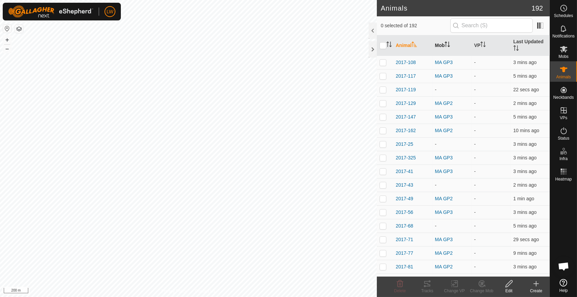
click at [447, 43] on icon "Activate to sort" at bounding box center [446, 44] width 5 height 5
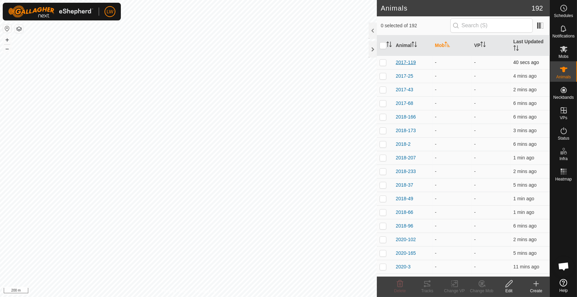
click at [410, 61] on span "2017-119" at bounding box center [406, 62] width 20 height 7
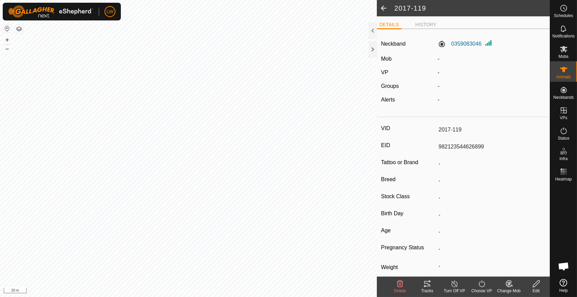
click at [390, 109] on div "2017-119 DETAILS HISTORY Neckband 0359083046 Mob - VP - Groups - Alerts - VID 2…" at bounding box center [275, 148] width 550 height 297
click at [381, 8] on span at bounding box center [384, 8] width 14 height 16
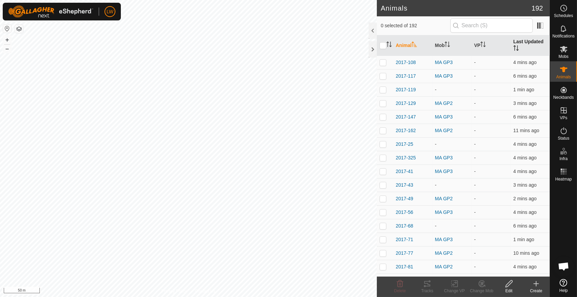
click at [513, 46] on icon "Activate to sort" at bounding box center [515, 47] width 5 height 5
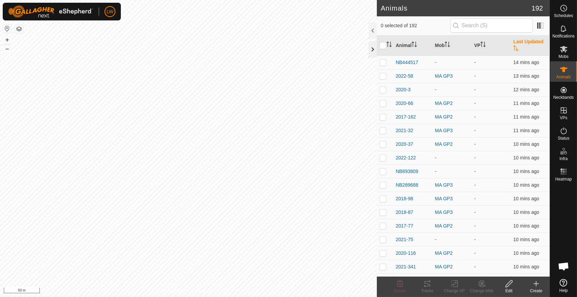
click at [370, 46] on div at bounding box center [373, 49] width 8 height 16
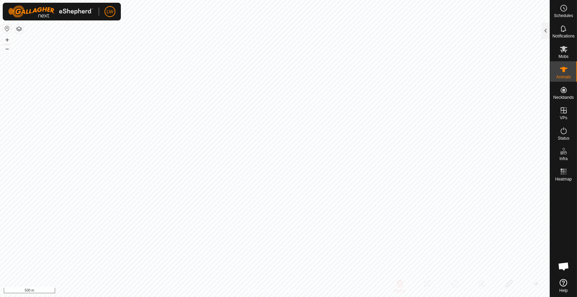
click at [564, 265] on span "Open chat" at bounding box center [563, 267] width 11 height 10
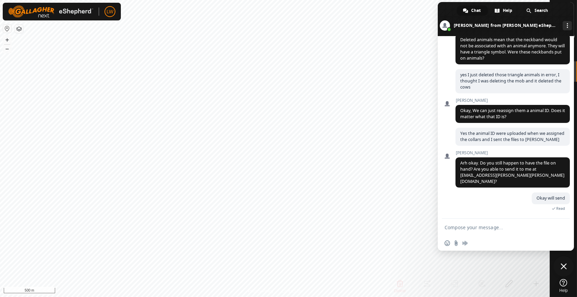
click at [564, 265] on span "Close chat" at bounding box center [563, 266] width 6 height 6
